Goal: Find specific page/section: Find specific page/section

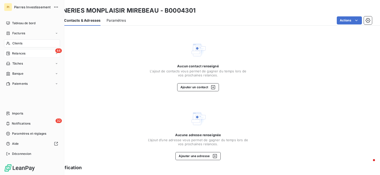
click at [18, 55] on span "Relances" at bounding box center [18, 53] width 13 height 5
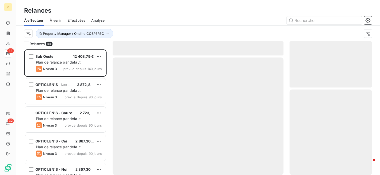
scroll to position [121, 78]
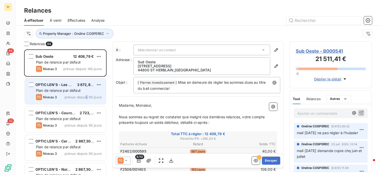
click at [88, 94] on div "Niveau 3 prévue depuis 90 jours" at bounding box center [69, 97] width 66 height 6
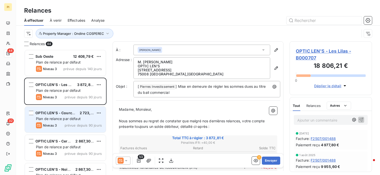
drag, startPoint x: 89, startPoint y: 94, endPoint x: 90, endPoint y: 115, distance: 21.4
click at [83, 118] on div "Plan de relance par défaut" at bounding box center [69, 118] width 66 height 5
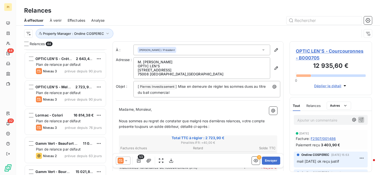
scroll to position [151, 0]
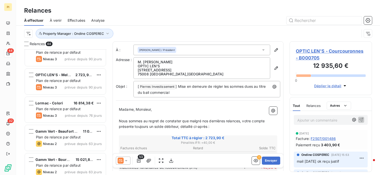
drag, startPoint x: 89, startPoint y: 110, endPoint x: 112, endPoint y: 104, distance: 24.0
click at [90, 109] on div "Plan de relance par défaut" at bounding box center [69, 108] width 66 height 5
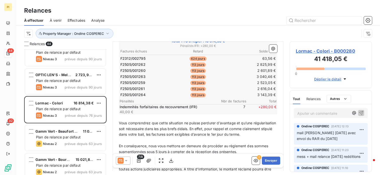
scroll to position [101, 0]
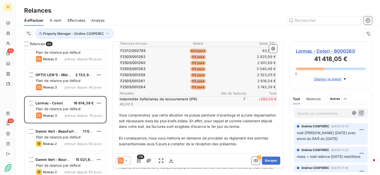
drag, startPoint x: 62, startPoint y: 136, endPoint x: 82, endPoint y: 123, distance: 24.2
click at [63, 135] on span "Plan de relance par défaut" at bounding box center [58, 137] width 45 height 4
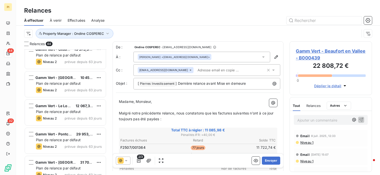
scroll to position [578, 0]
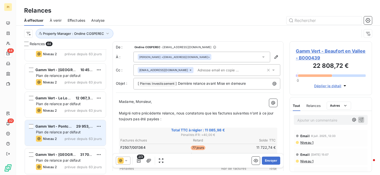
click at [68, 128] on div "Gamm Vert - Pontchateau" at bounding box center [53, 125] width 37 height 5
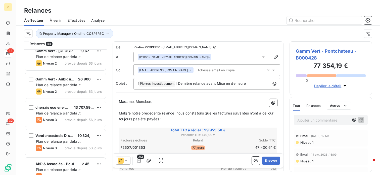
scroll to position [830, 0]
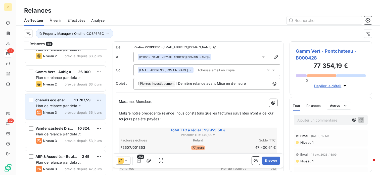
click at [69, 116] on div "chenais eco energie 13 707,59 € Plan de relance par défaut Niveau 3 prévue depu…" at bounding box center [65, 107] width 81 height 26
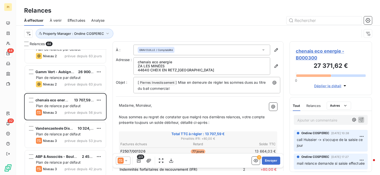
drag, startPoint x: 81, startPoint y: 133, endPoint x: 110, endPoint y: 128, distance: 29.8
click at [85, 131] on div "Plan de relance par défaut" at bounding box center [69, 133] width 66 height 5
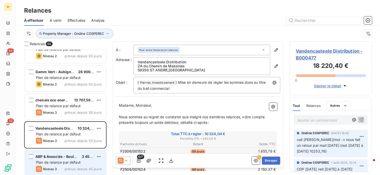
click at [56, 158] on div "ABP & Associés - Boulogne Billancou" at bounding box center [56, 156] width 42 height 5
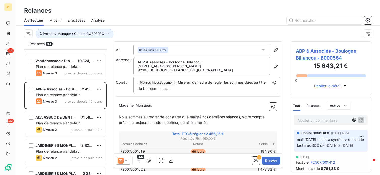
scroll to position [905, 0]
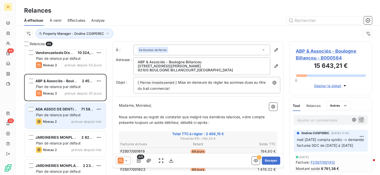
drag, startPoint x: 58, startPoint y: 114, endPoint x: 64, endPoint y: 114, distance: 6.3
click at [61, 114] on span "Plan de relance par défaut" at bounding box center [58, 114] width 45 height 4
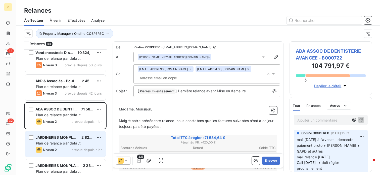
drag, startPoint x: 68, startPoint y: 150, endPoint x: 75, endPoint y: 146, distance: 7.5
click at [68, 150] on div "Niveau 2 prévue depuis hier" at bounding box center [69, 149] width 66 height 6
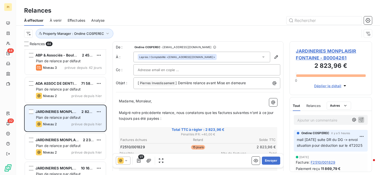
scroll to position [955, 0]
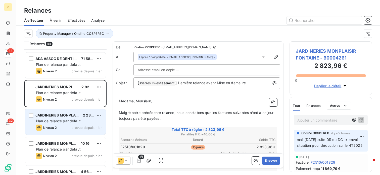
click at [60, 118] on div "Plan de relance par défaut" at bounding box center [69, 120] width 66 height 5
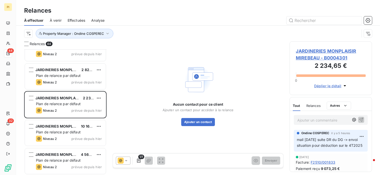
scroll to position [981, 0]
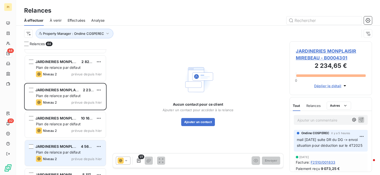
drag, startPoint x: 54, startPoint y: 126, endPoint x: 61, endPoint y: 149, distance: 23.5
click at [55, 127] on div "JARDINERIES MONPLAISIR NEUVILLE 10 163,93 € Plan de relance par défaut Niveau 2…" at bounding box center [65, 125] width 81 height 26
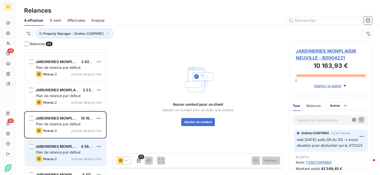
click at [65, 158] on div "Niveau 2 prévue depuis hier" at bounding box center [69, 158] width 66 height 6
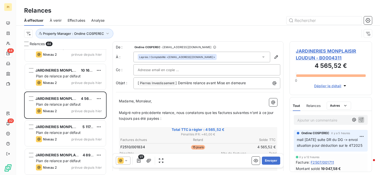
scroll to position [1031, 0]
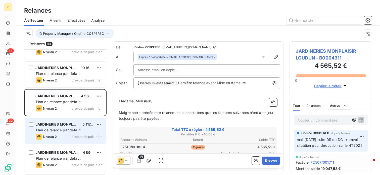
click at [55, 128] on span "Plan de relance par défaut" at bounding box center [58, 129] width 45 height 4
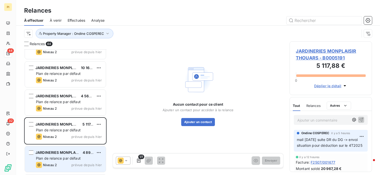
click at [60, 156] on span "Plan de relance par défaut" at bounding box center [58, 158] width 45 height 4
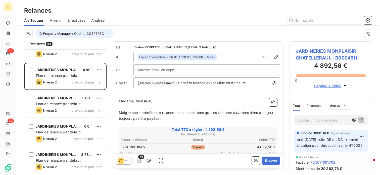
scroll to position [1114, 0]
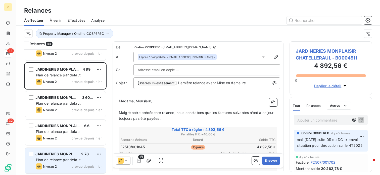
click at [62, 167] on div "Niveau 2 prévue depuis hier" at bounding box center [69, 166] width 66 height 6
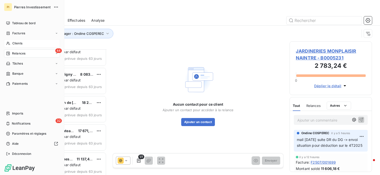
click at [19, 41] on span "Clients" at bounding box center [17, 43] width 10 height 5
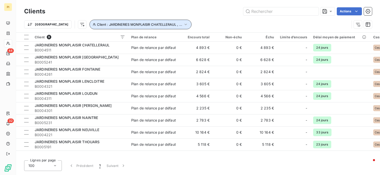
click at [183, 24] on icon "button" at bounding box center [185, 24] width 5 height 5
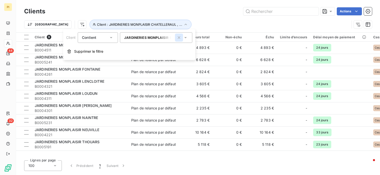
click at [178, 38] on icon "button" at bounding box center [179, 37] width 5 height 5
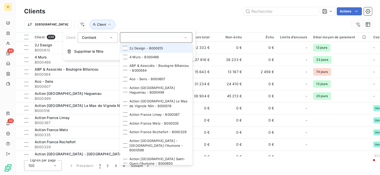
click at [162, 35] on input "text" at bounding box center [153, 37] width 59 height 5
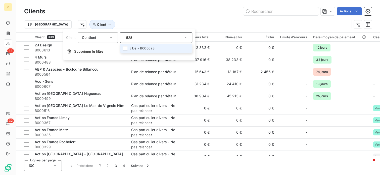
type input "528"
click at [152, 49] on li "Elbe - B000528" at bounding box center [156, 48] width 72 height 9
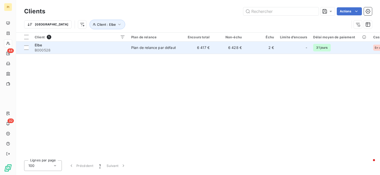
click at [210, 53] on td "6 417 €" at bounding box center [197, 47] width 32 height 12
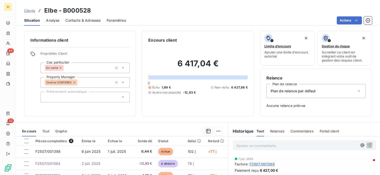
click at [271, 145] on p "Ajouter un commentaire ﻿" at bounding box center [296, 145] width 121 height 6
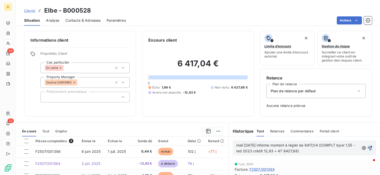
click at [365, 146] on div "mail [DATE] informe montant à régler de 6417,04 (COMPLT loyer 1,55 -red 2023 cr…" at bounding box center [304, 147] width 143 height 15
click at [368, 148] on icon "button" at bounding box center [370, 147] width 5 height 5
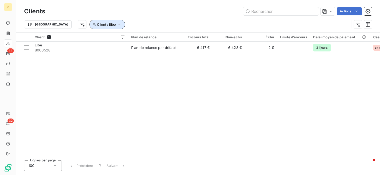
click at [117, 22] on icon "button" at bounding box center [119, 24] width 5 height 5
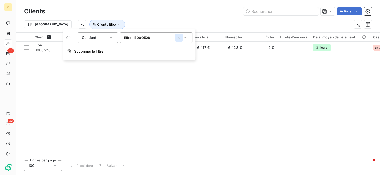
click at [178, 36] on icon "button" at bounding box center [179, 37] width 5 height 5
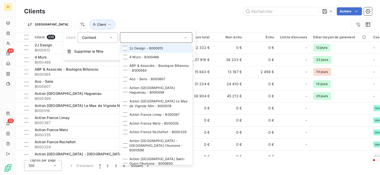
drag, startPoint x: 161, startPoint y: 41, endPoint x: 156, endPoint y: 35, distance: 8.2
click at [160, 40] on div at bounding box center [156, 37] width 72 height 11
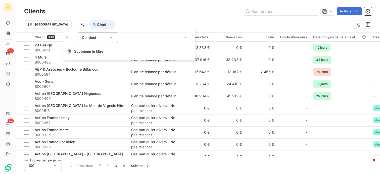
click at [157, 37] on div at bounding box center [156, 37] width 72 height 11
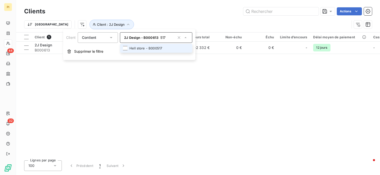
type input "517"
click at [156, 48] on li "Hell store - B000517" at bounding box center [156, 48] width 72 height 9
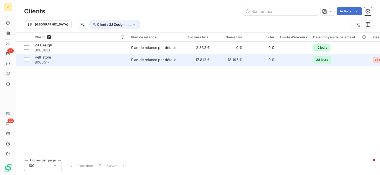
drag, startPoint x: 235, startPoint y: 61, endPoint x: 238, endPoint y: 62, distance: 3.4
click at [237, 61] on td "18 195 €" at bounding box center [229, 60] width 32 height 12
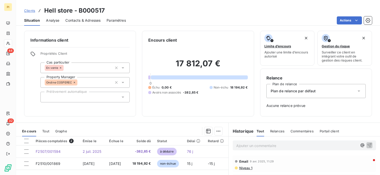
click at [301, 144] on p "Ajouter un commentaire ﻿" at bounding box center [296, 145] width 121 height 6
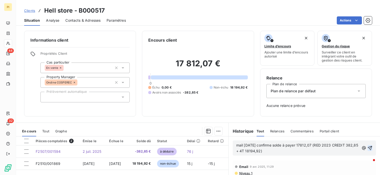
click at [368, 147] on icon "button" at bounding box center [370, 148] width 4 height 4
